Goal: Information Seeking & Learning: Learn about a topic

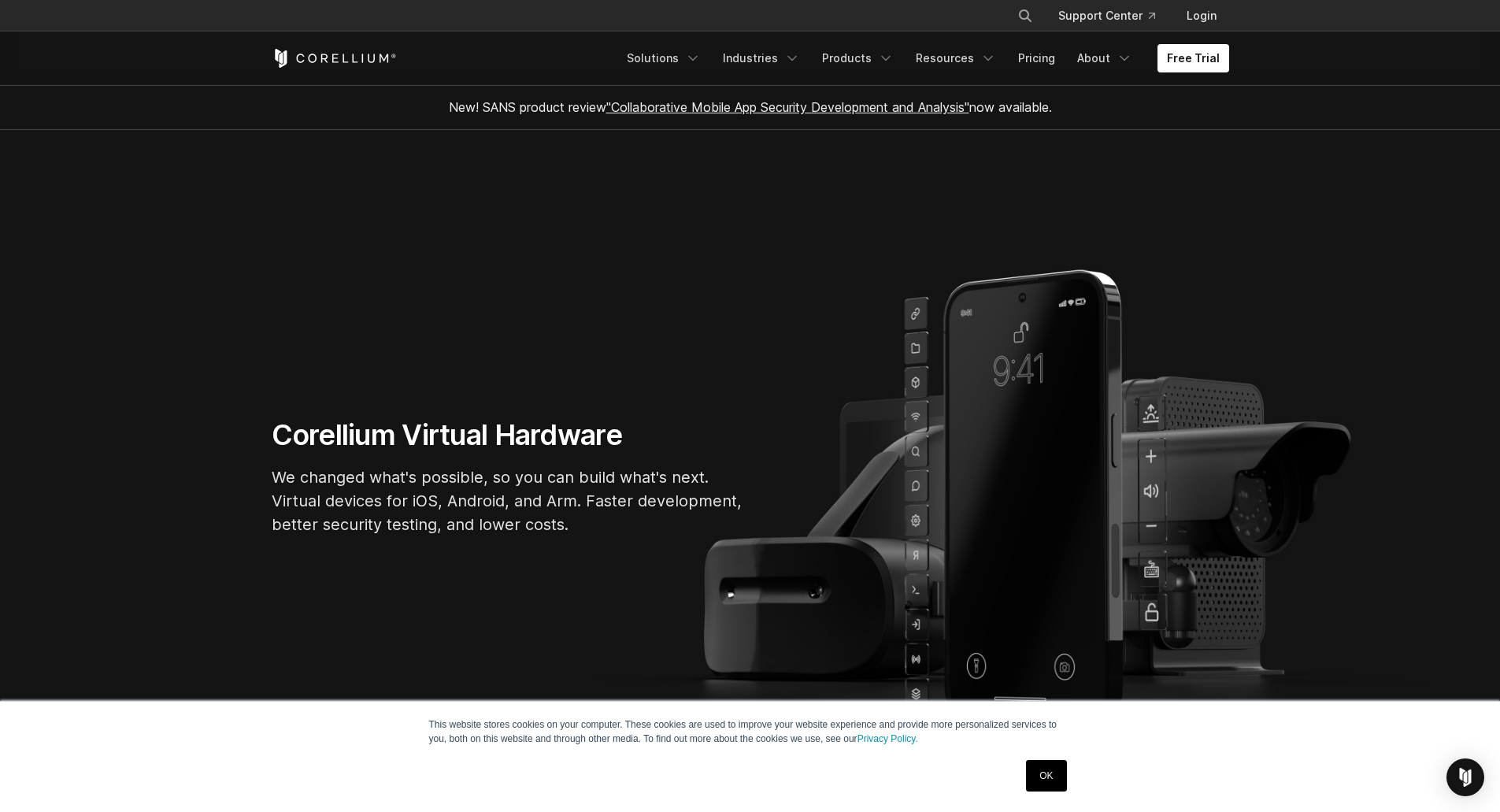
click at [1050, 777] on link "OK" at bounding box center [1046, 775] width 40 height 31
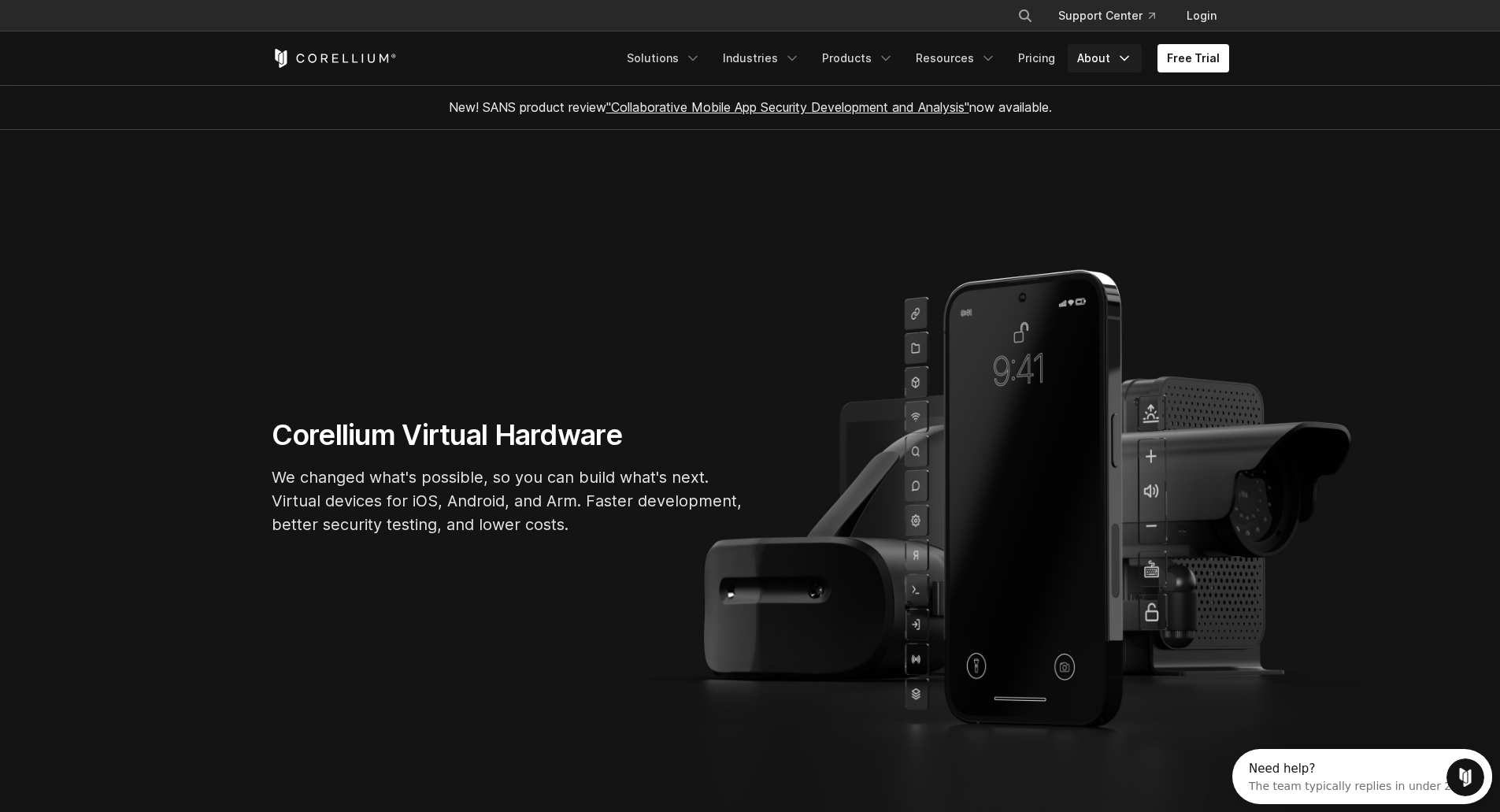
click at [1118, 52] on link "About" at bounding box center [1105, 58] width 74 height 29
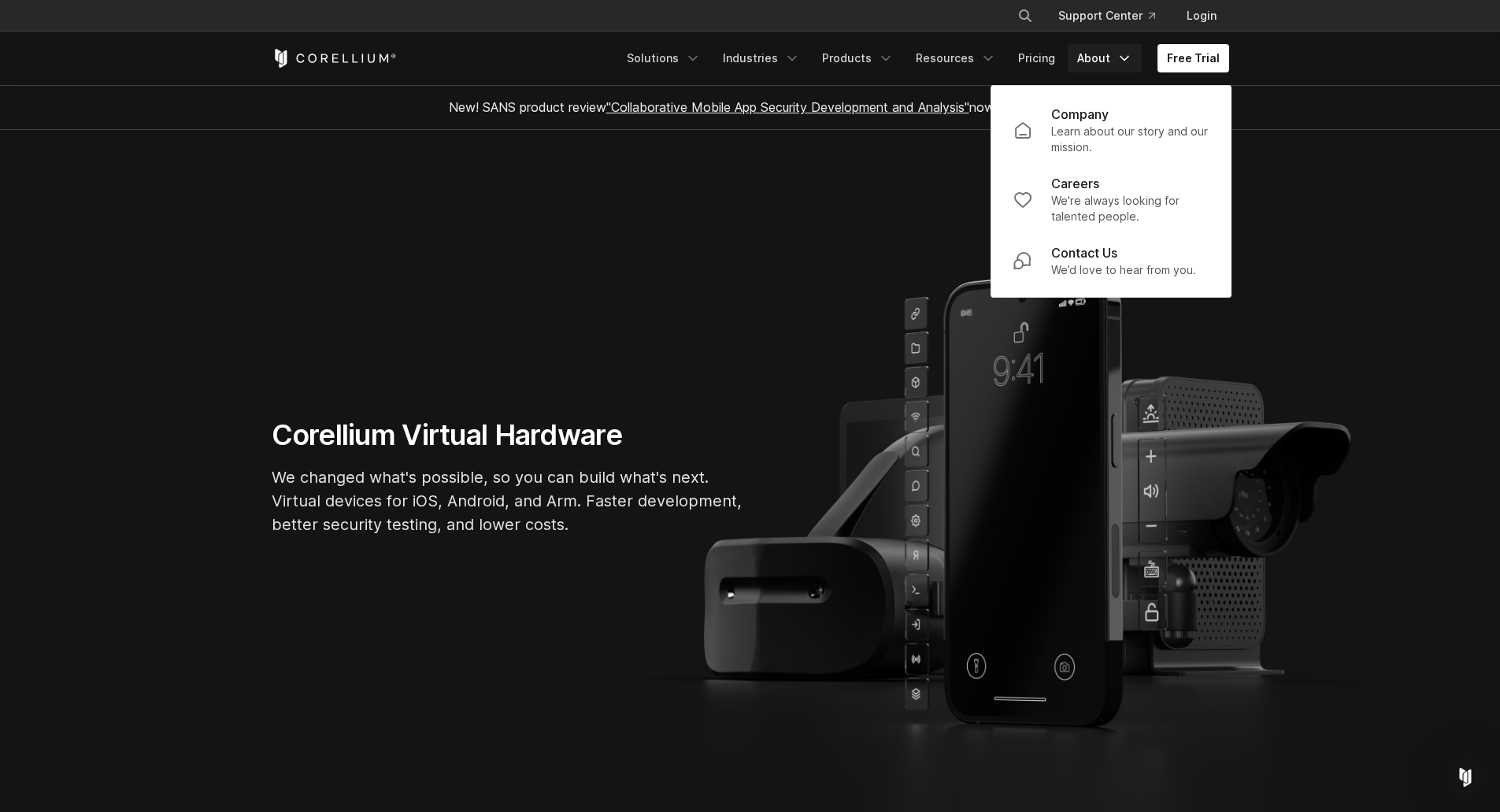
click at [1118, 52] on link "About" at bounding box center [1105, 58] width 74 height 29
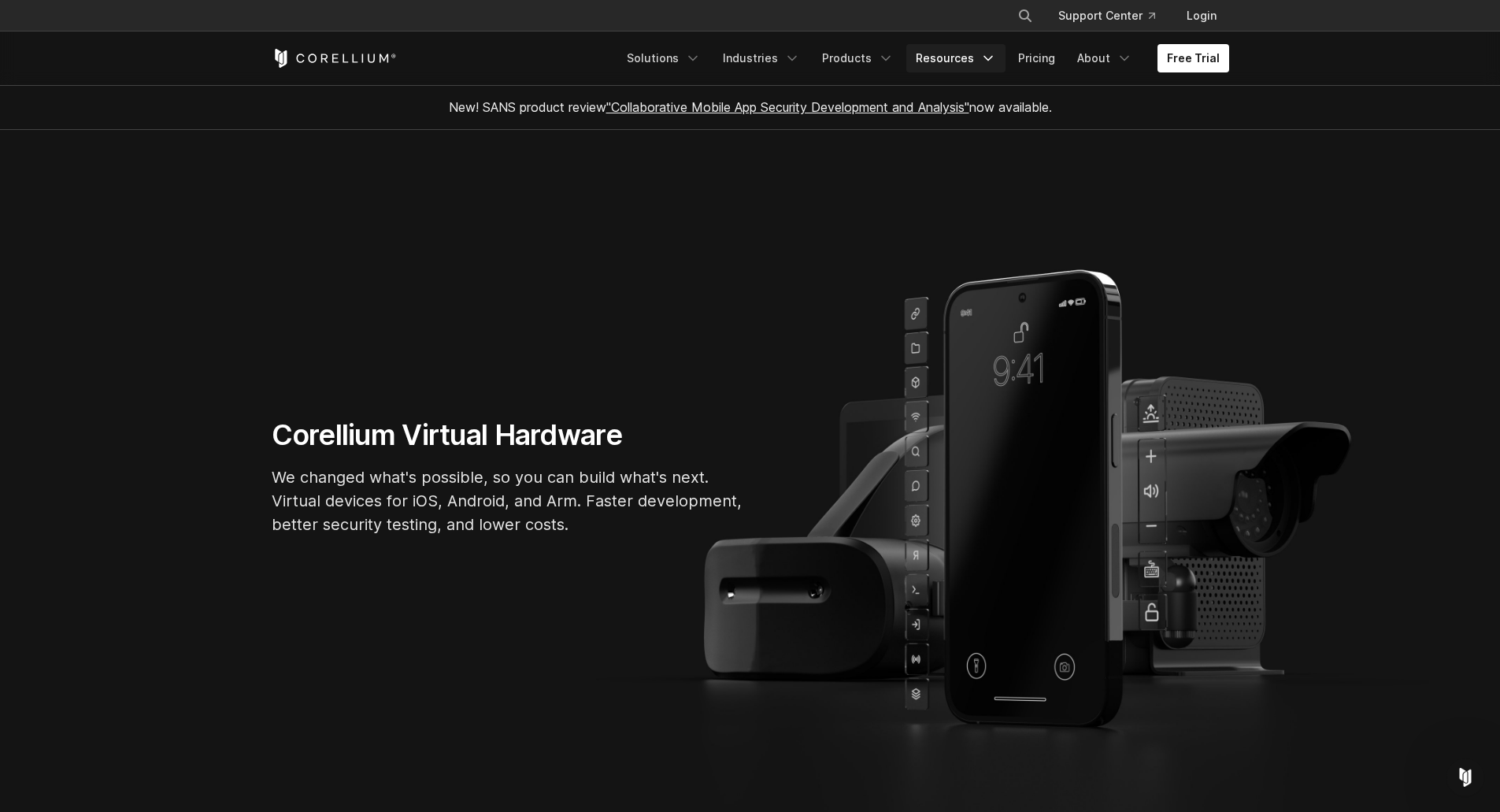
click at [969, 59] on link "Resources" at bounding box center [956, 58] width 99 height 29
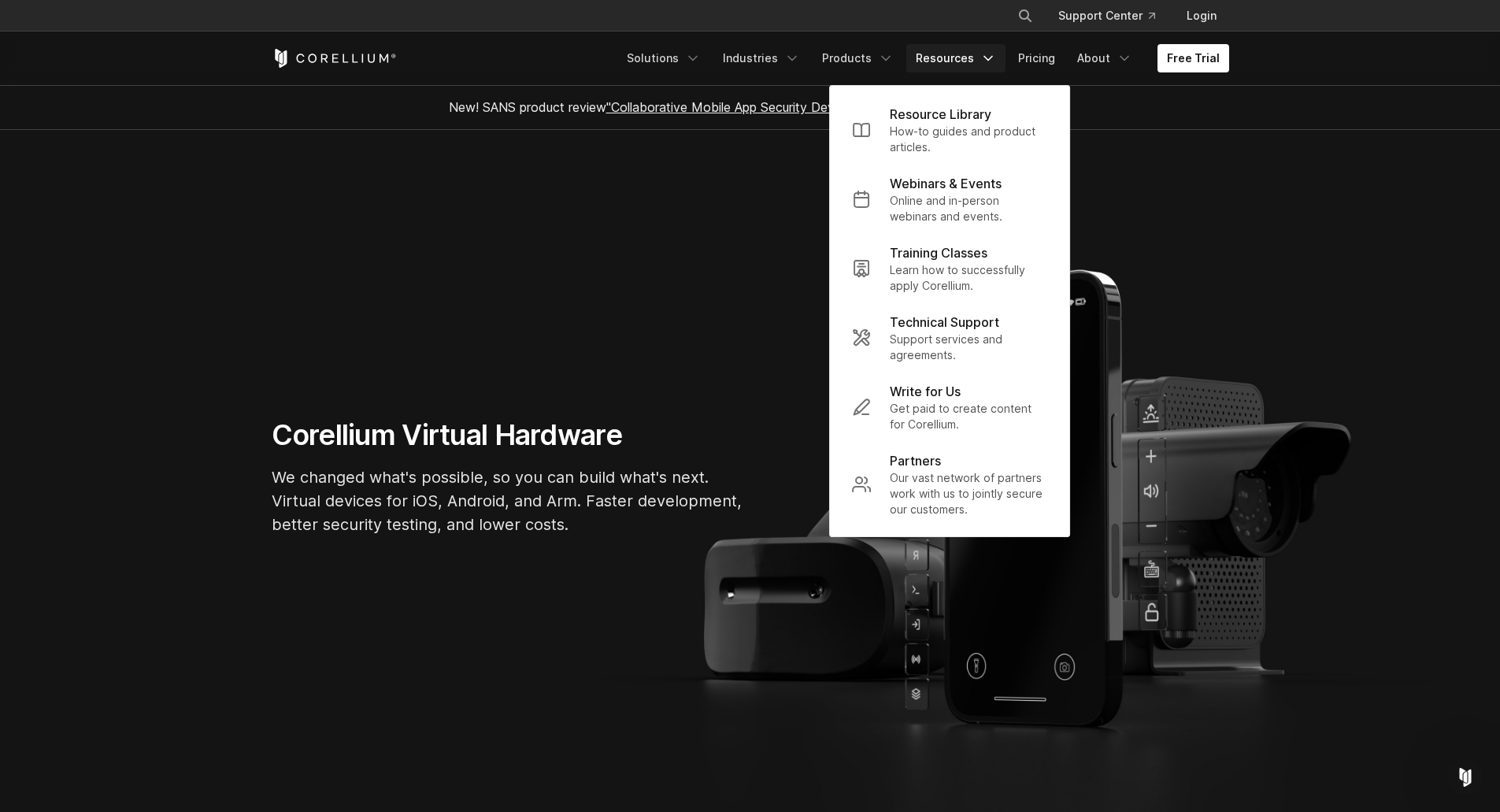
click at [969, 59] on link "Resources" at bounding box center [956, 58] width 99 height 29
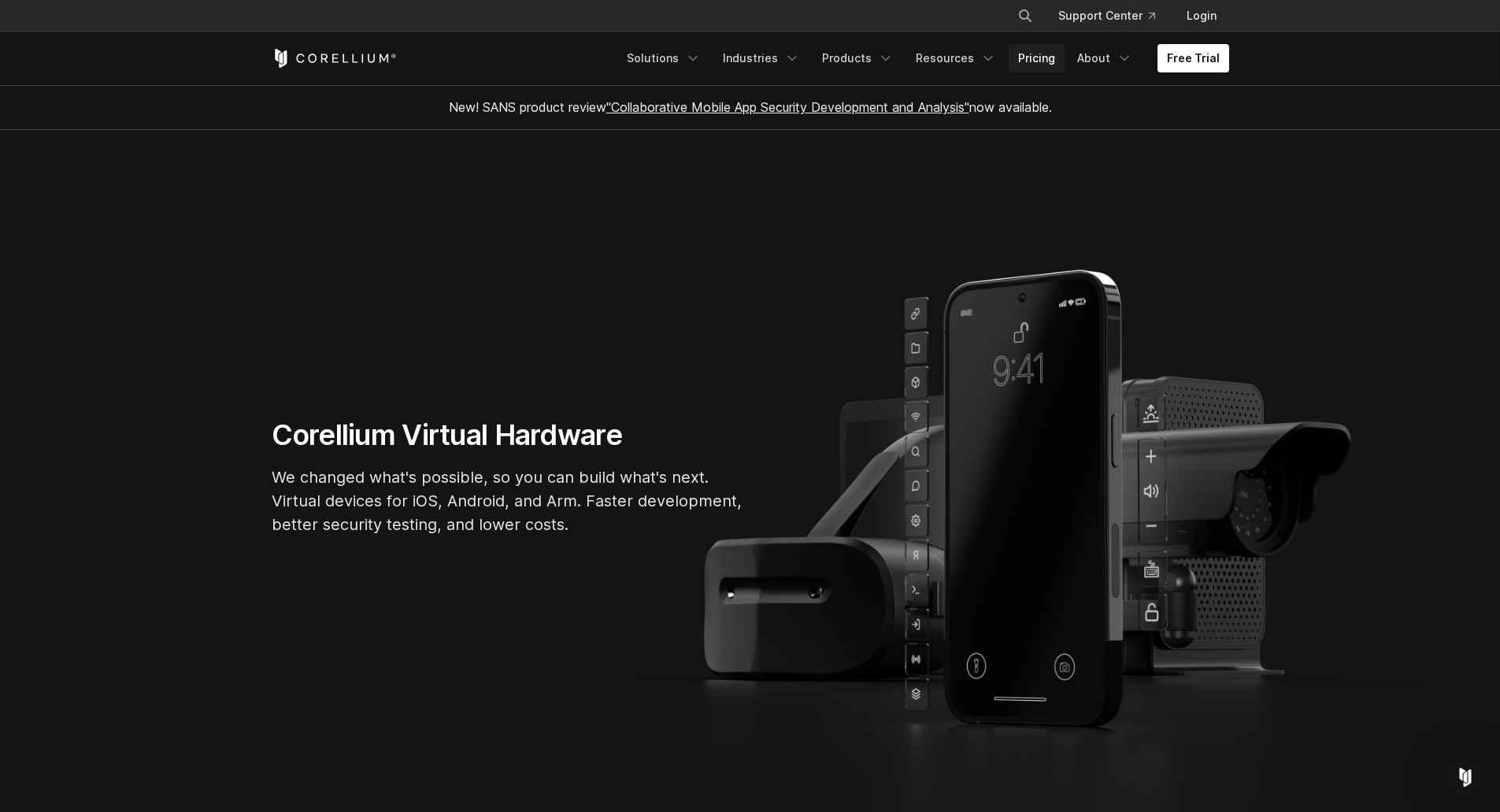
click at [1061, 59] on link "Pricing" at bounding box center [1037, 58] width 56 height 29
